Goal: Information Seeking & Learning: Find specific fact

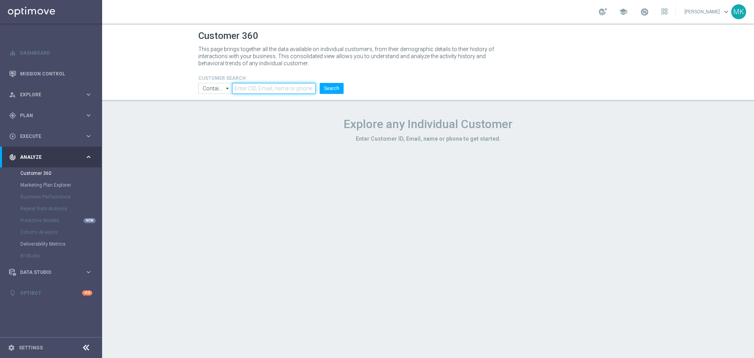
click at [274, 89] on input "text" at bounding box center [274, 88] width 84 height 11
paste input "1377270"
type input "1377270"
click at [346, 84] on div "CUSTOMER SEARCH Contains Contains arrow_drop_down Show Selected 0 of NaN Contai…" at bounding box center [270, 81] width 157 height 25
click at [343, 87] on li "Search" at bounding box center [332, 88] width 28 height 11
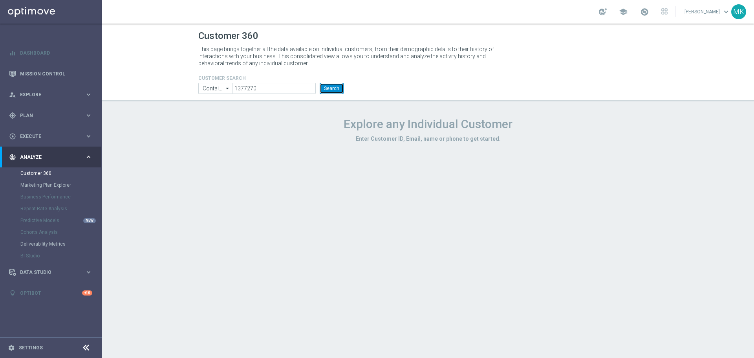
click at [338, 88] on button "Search" at bounding box center [331, 88] width 24 height 11
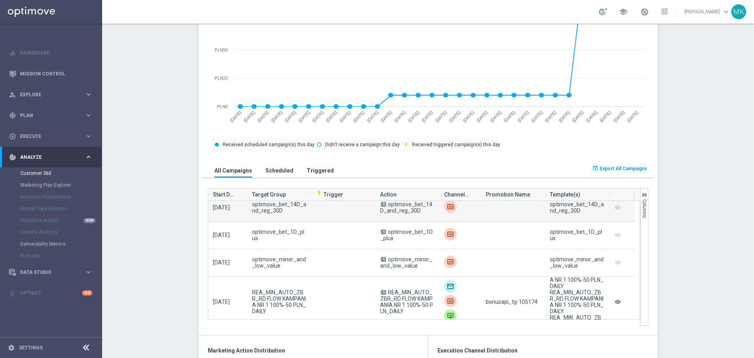
scroll to position [1334, 0]
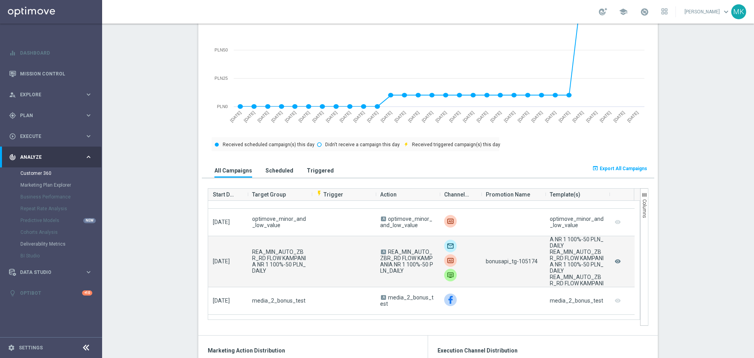
drag, startPoint x: 405, startPoint y: 275, endPoint x: 386, endPoint y: 252, distance: 30.2
click at [386, 252] on span "A REA_MIN_AUTO_ZBR_RD FLOW KAMPANIA NR 1 100%-50 PLN_DAILY" at bounding box center [407, 260] width 55 height 25
copy span "REA_MIN_AUTO_ZBR_RD FLOW KAMPANIA NR 1 100%-50 PLN_DAILY"
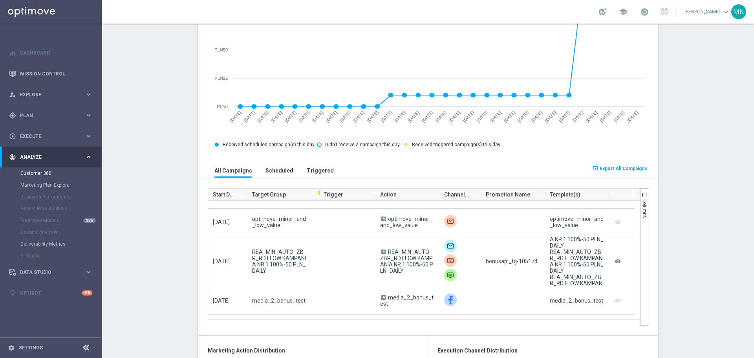
click at [111, 255] on section "AVG NGR L24WA: PLN1 more_vert CONSENT STATUS View Consent History FIRST DEPOSIT…" at bounding box center [427, 342] width 651 height 1243
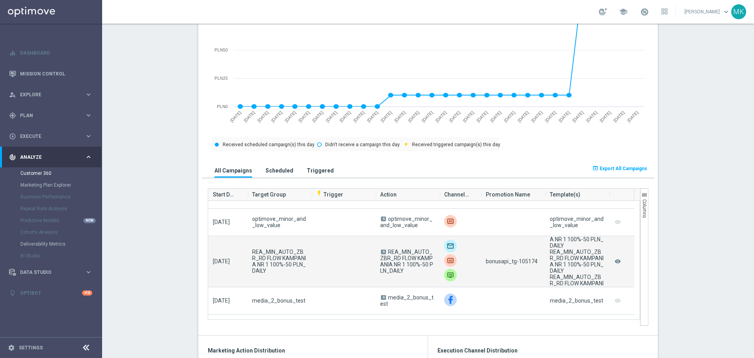
click at [524, 263] on span "bonusapi_tg-105174" at bounding box center [511, 261] width 52 height 6
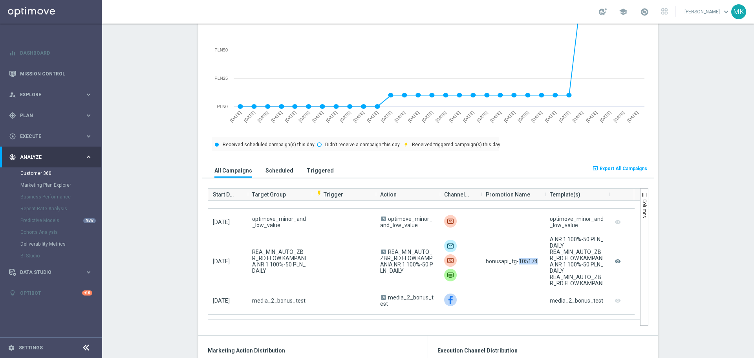
copy span "105174"
click at [153, 215] on section "AVG NGR L24WA: PLN1 more_vert CONSENT STATUS View Consent History FIRST DEPOSIT…" at bounding box center [427, 342] width 651 height 1243
